Goal: Information Seeking & Learning: Get advice/opinions

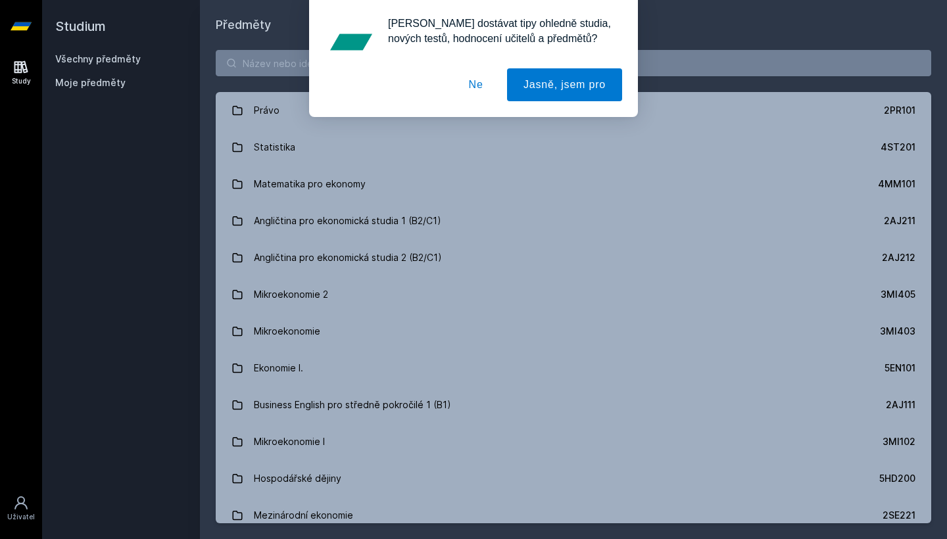
click at [471, 82] on button "Ne" at bounding box center [476, 84] width 47 height 33
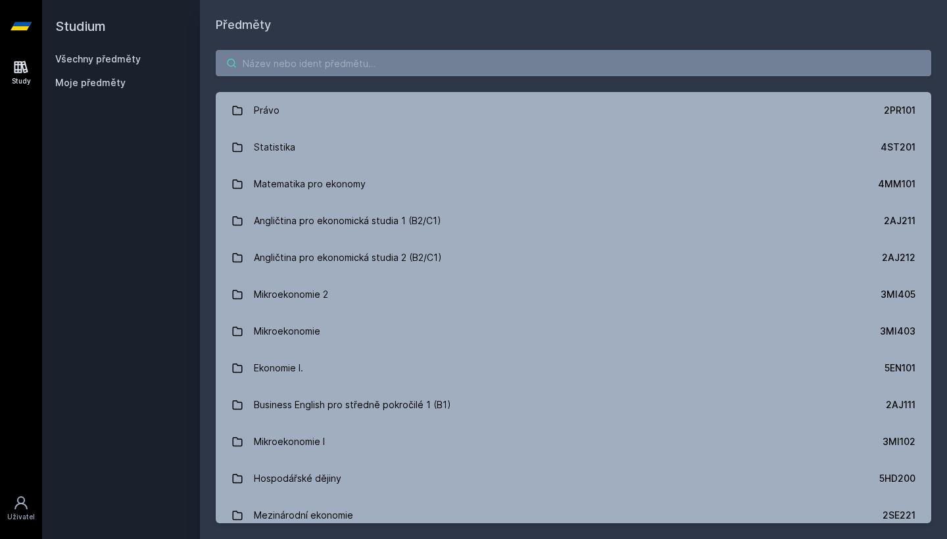
click at [409, 70] on input "search" at bounding box center [574, 63] width 716 height 26
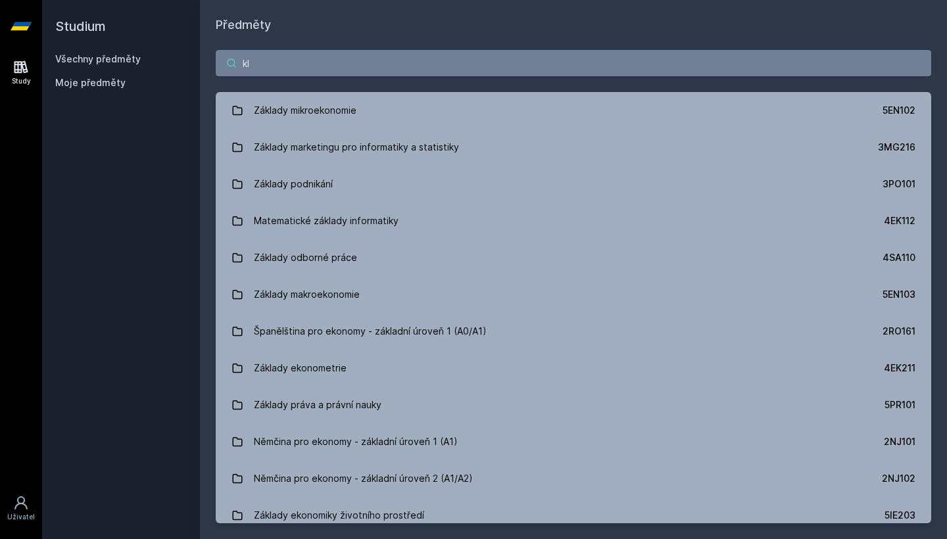
type input "k"
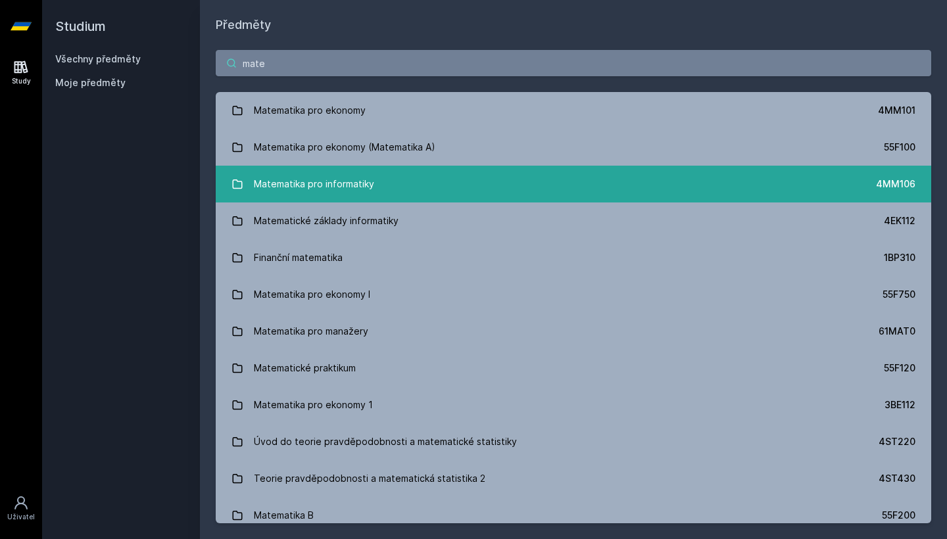
type input "mate"
click at [388, 191] on link "Matematika pro informatiky 4MM106" at bounding box center [574, 184] width 716 height 37
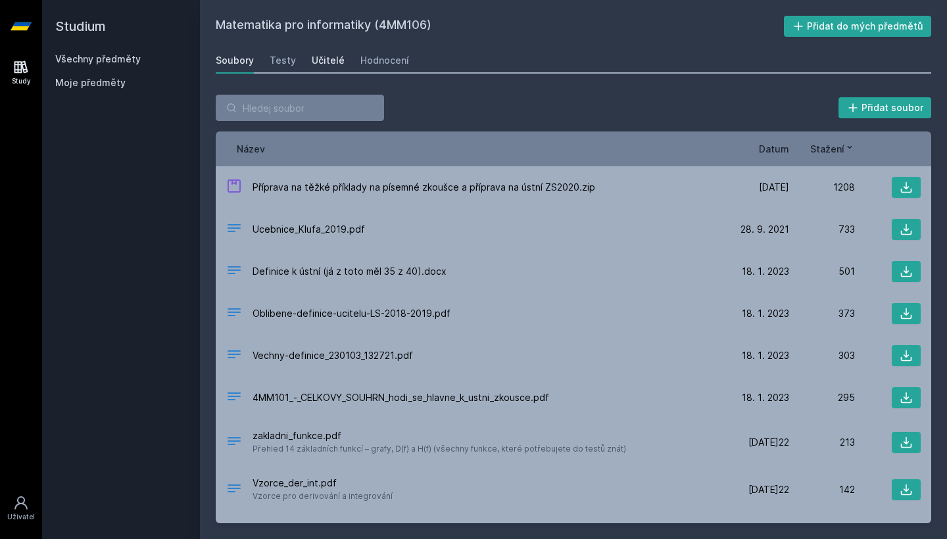
click at [324, 66] on div "Učitelé" at bounding box center [328, 60] width 33 height 13
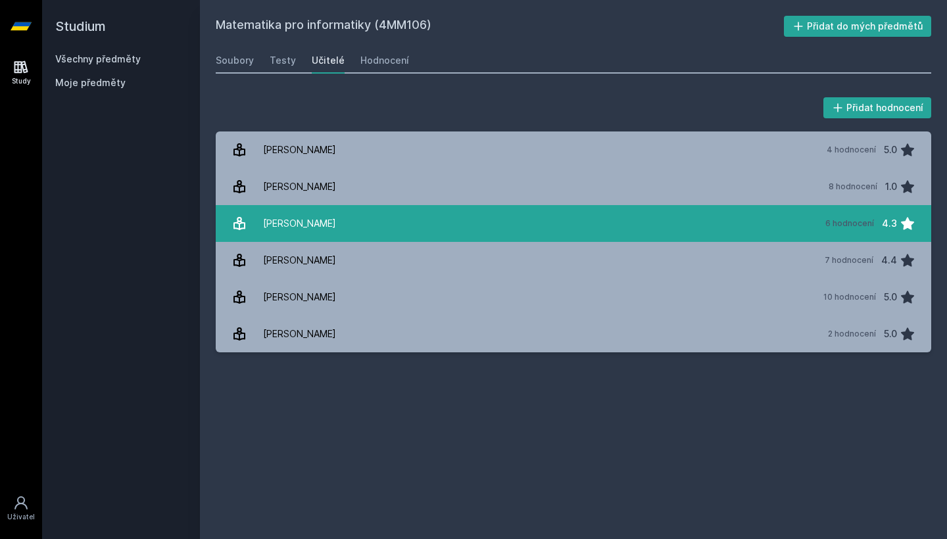
click at [370, 231] on link "Kl[PERSON_NAME] 6 hodnocení 4.3" at bounding box center [574, 223] width 716 height 37
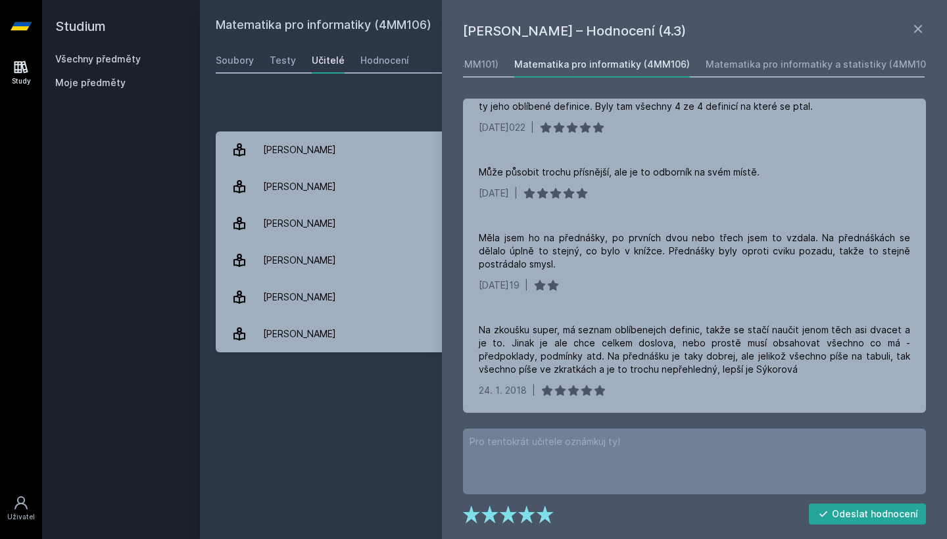
scroll to position [0, 129]
click at [741, 64] on div "Matematika pro informatiky a statistiky (4MM103)" at bounding box center [820, 64] width 230 height 13
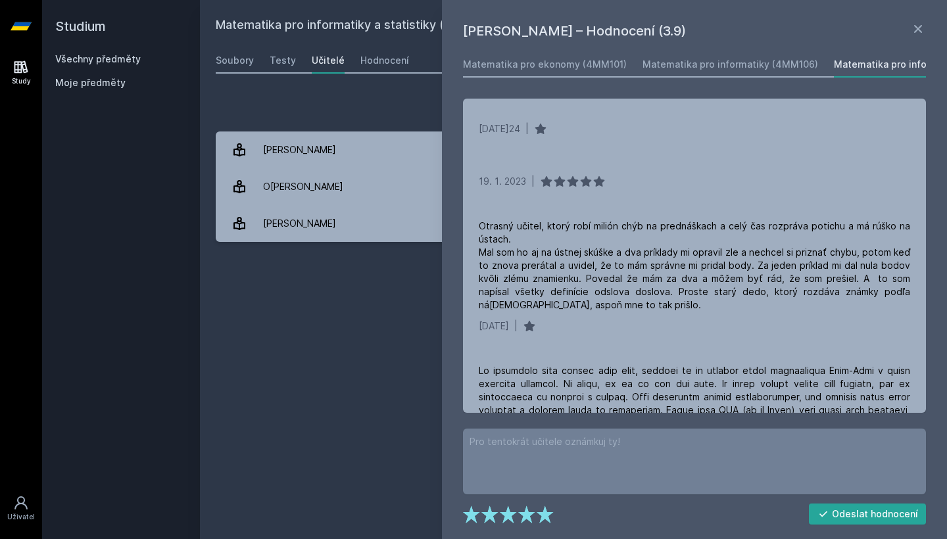
click at [393, 341] on div "Matematika pro informatiky a statistiky (4MM103) Přidat do mých předmětů [GEOGR…" at bounding box center [574, 270] width 716 height 508
click at [570, 65] on div "Matematika pro ekonomy (4MM101)" at bounding box center [545, 64] width 164 height 13
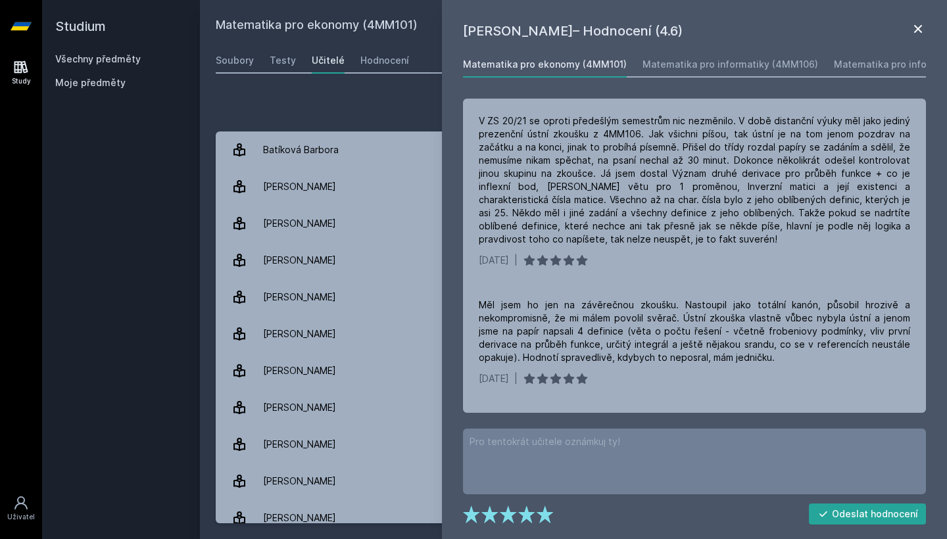
click at [911, 32] on icon at bounding box center [919, 29] width 16 height 16
